Goal: Task Accomplishment & Management: Complete application form

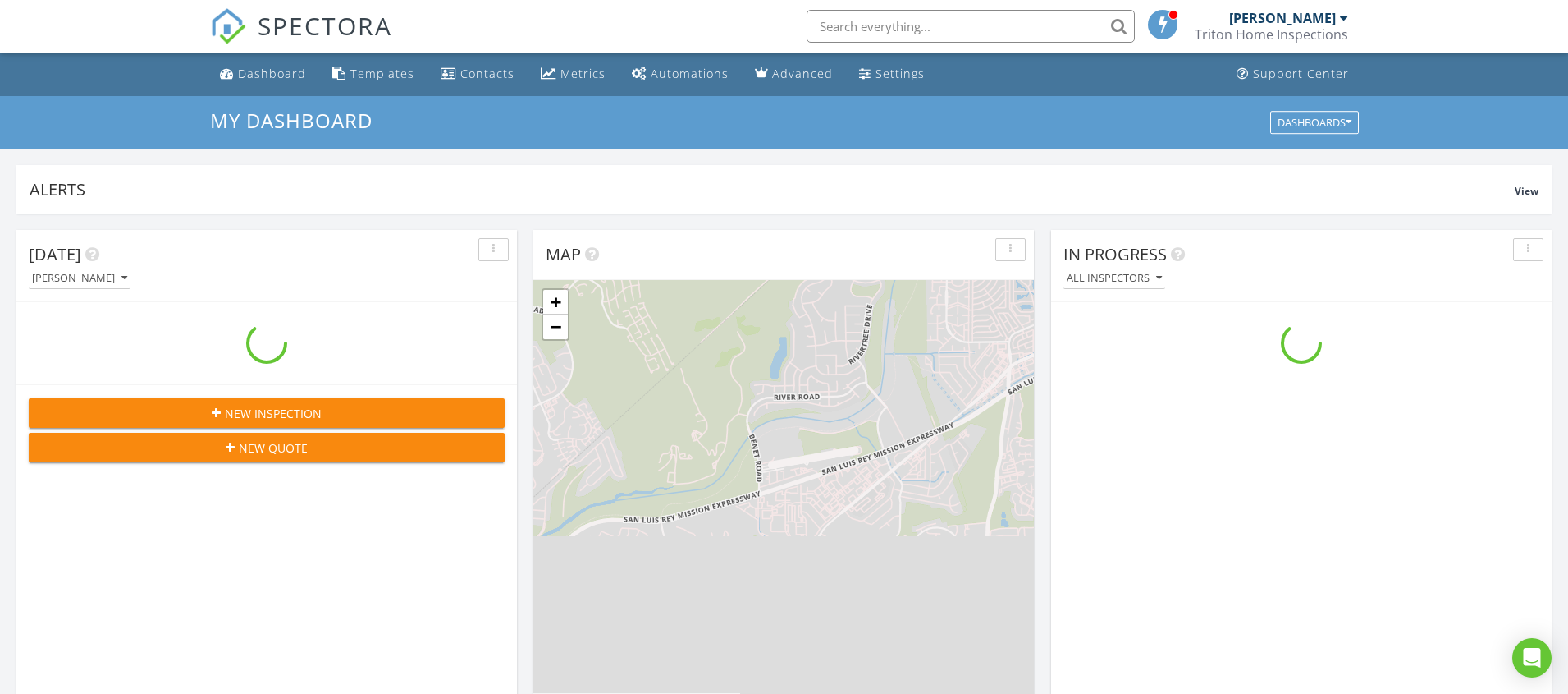
scroll to position [1495, 1569]
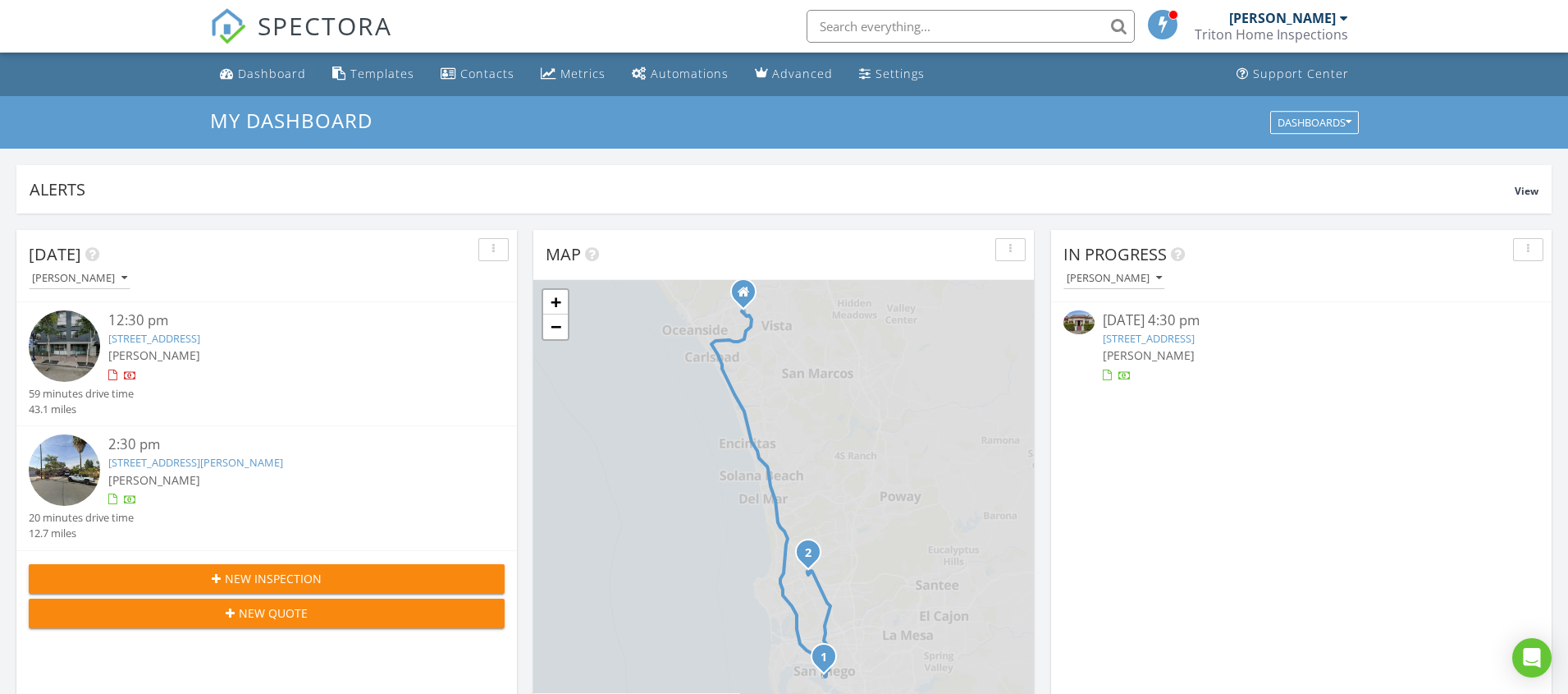
click at [1158, 340] on link "4510 Marlborough Dr, San Diego, CA 92116" at bounding box center [1149, 339] width 92 height 15
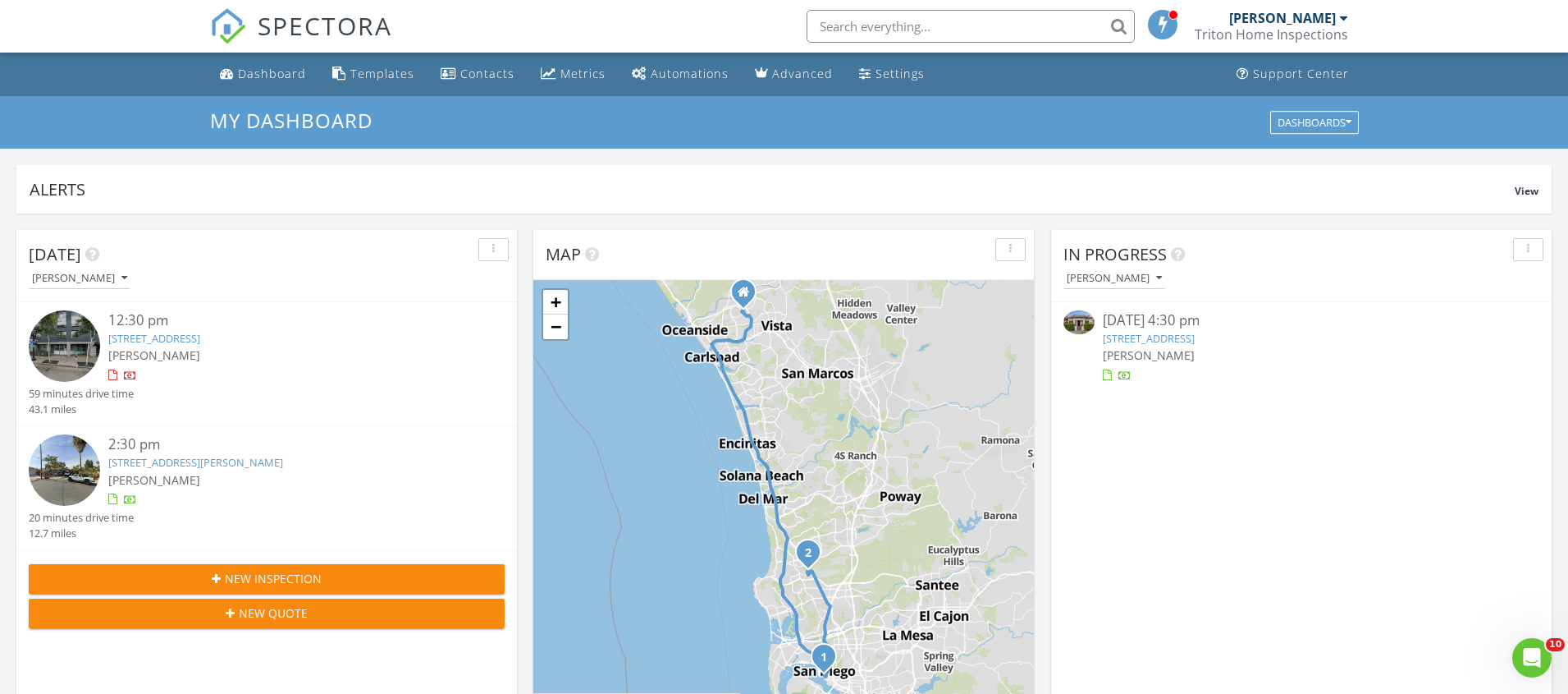
scroll to position [0, 0]
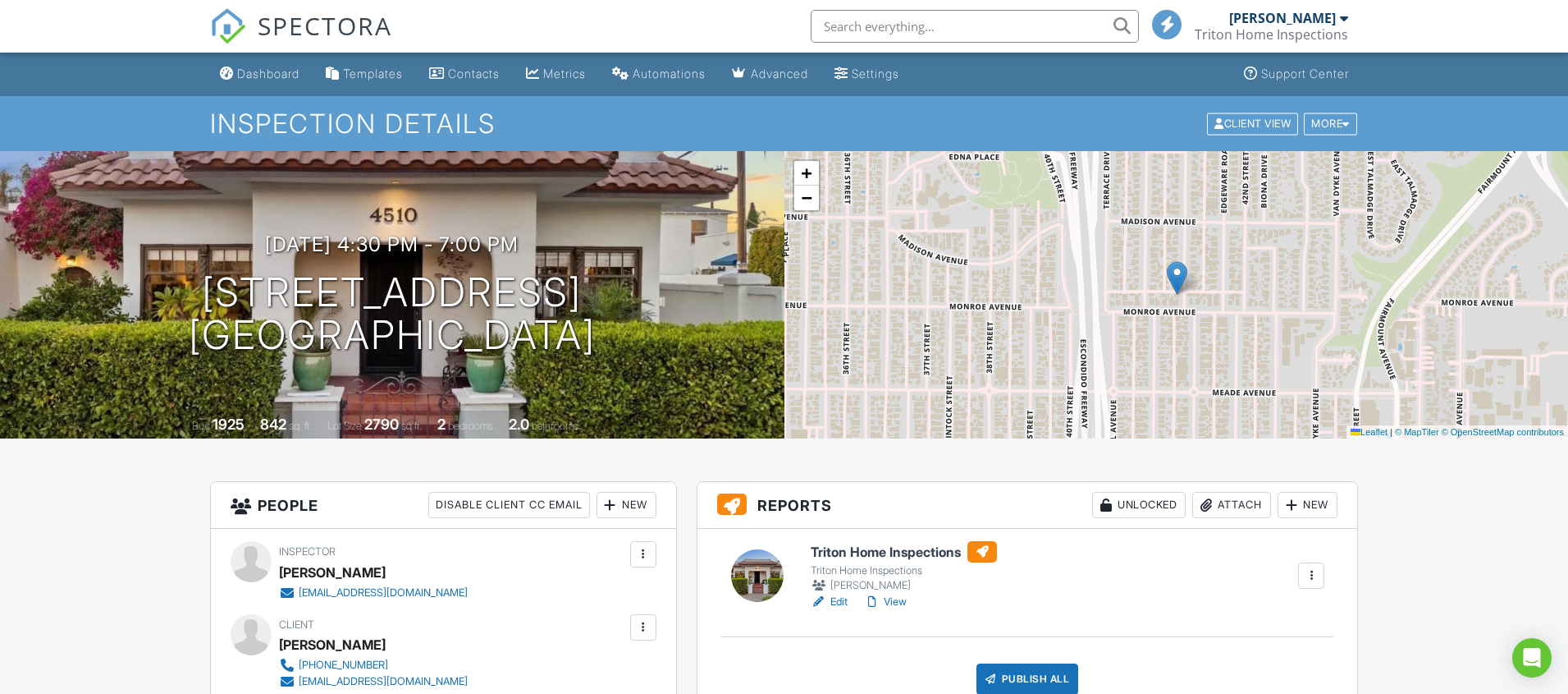
click at [636, 502] on div "New" at bounding box center [627, 505] width 60 height 26
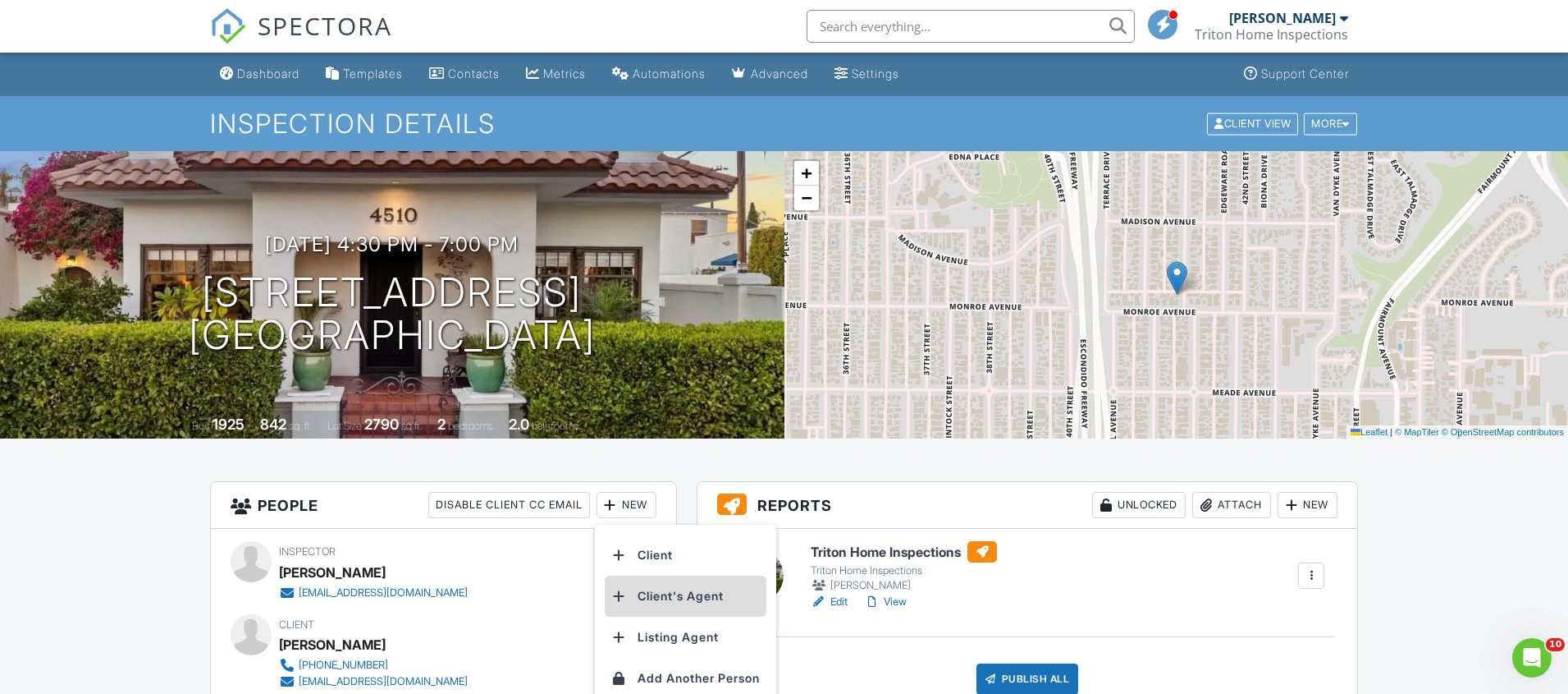
click at [646, 595] on li "Client's Agent" at bounding box center [685, 596] width 161 height 41
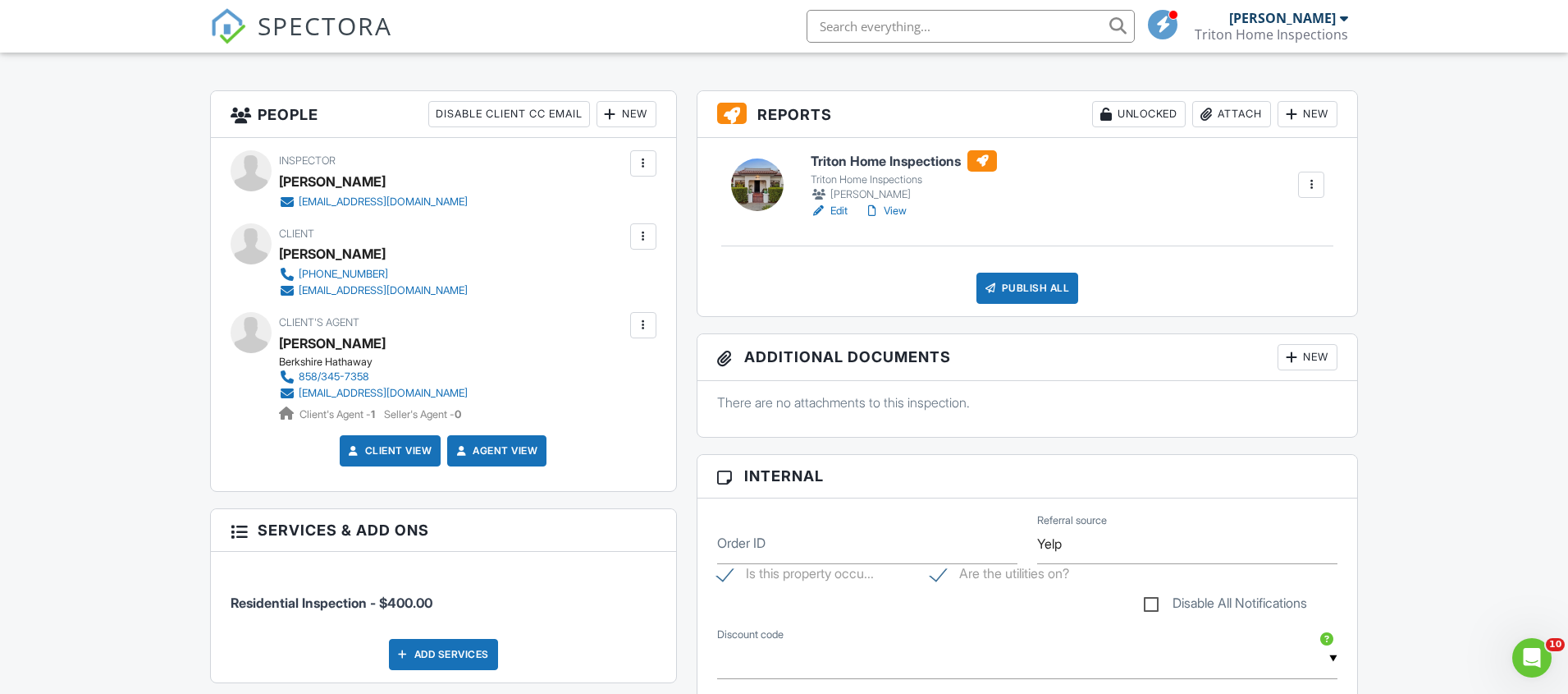
scroll to position [171, 0]
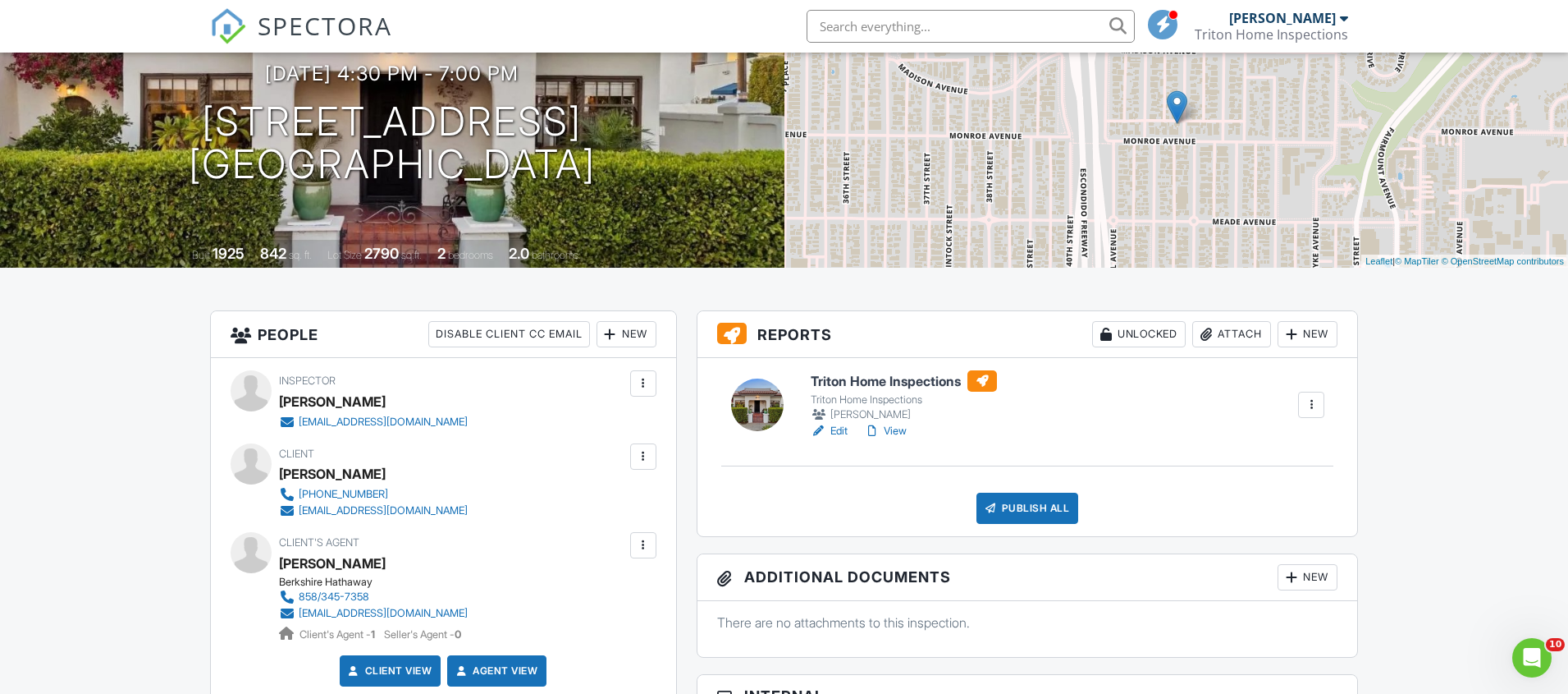
click at [897, 432] on link "View" at bounding box center [886, 431] width 43 height 17
